Goal: Task Accomplishment & Management: Use online tool/utility

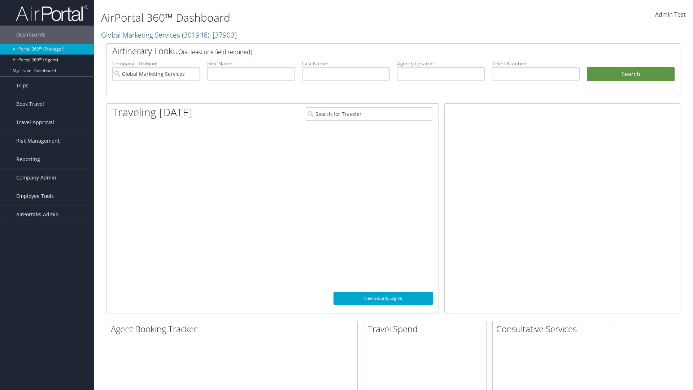
click at [47, 178] on span "Company Admin" at bounding box center [36, 178] width 40 height 18
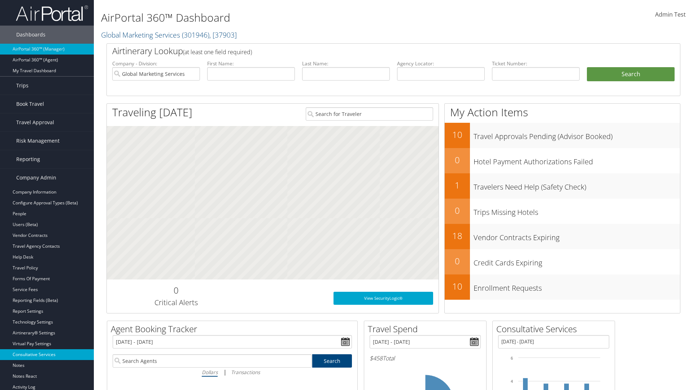
click at [47, 354] on link "Consultative Services" at bounding box center [47, 354] width 94 height 11
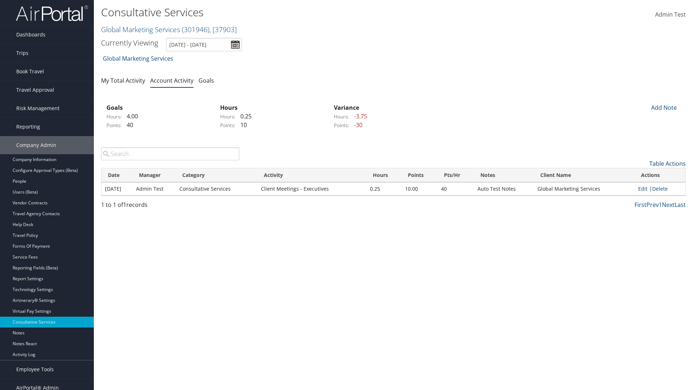
click at [667, 163] on link "Table Actions" at bounding box center [667, 163] width 36 height 8
click at [638, 175] on link "New Record" at bounding box center [637, 175] width 95 height 12
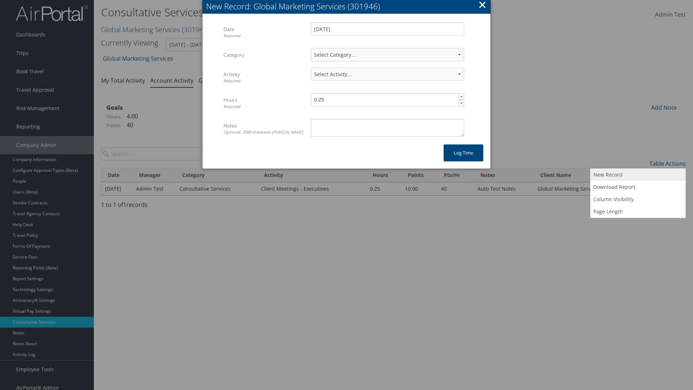
select select "2"
select select "239-1"
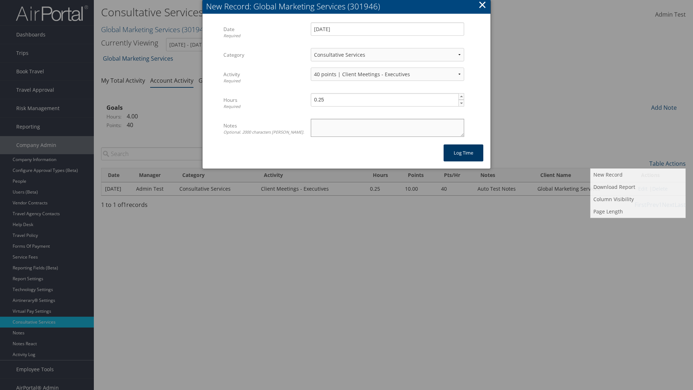
click at [387, 127] on textarea "Notes Optional. 2000 characters max." at bounding box center [387, 128] width 153 height 18
type textarea "Auto Test Notes"
click at [463, 153] on button "Log time" at bounding box center [463, 152] width 40 height 17
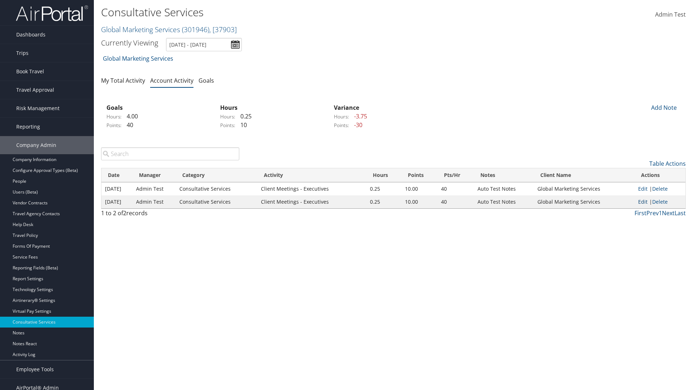
click at [643, 201] on link "Edit" at bounding box center [642, 201] width 9 height 7
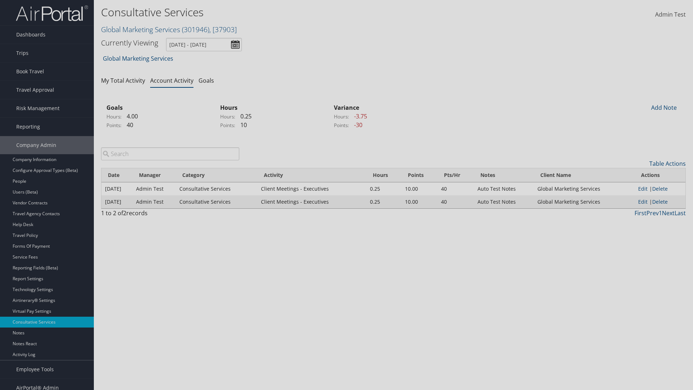
click at [0, 0] on textarea "Auto Test Notes" at bounding box center [0, 0] width 0 height 0
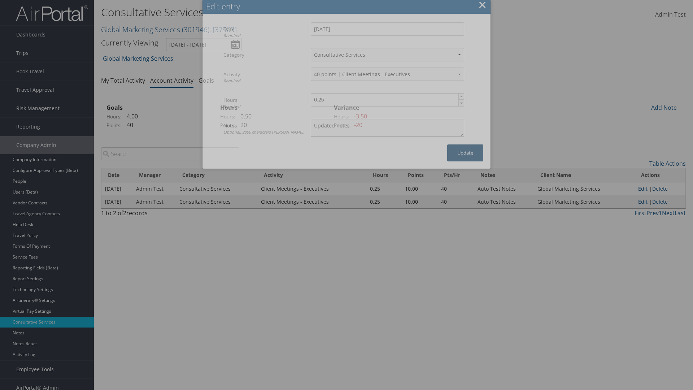
type textarea "Updated notes"
click at [465, 153] on button "Update" at bounding box center [465, 152] width 36 height 17
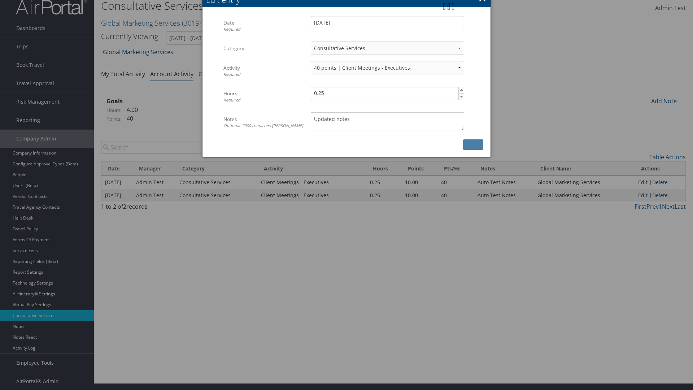
scroll to position [7, 0]
